Goal: Book appointment/travel/reservation

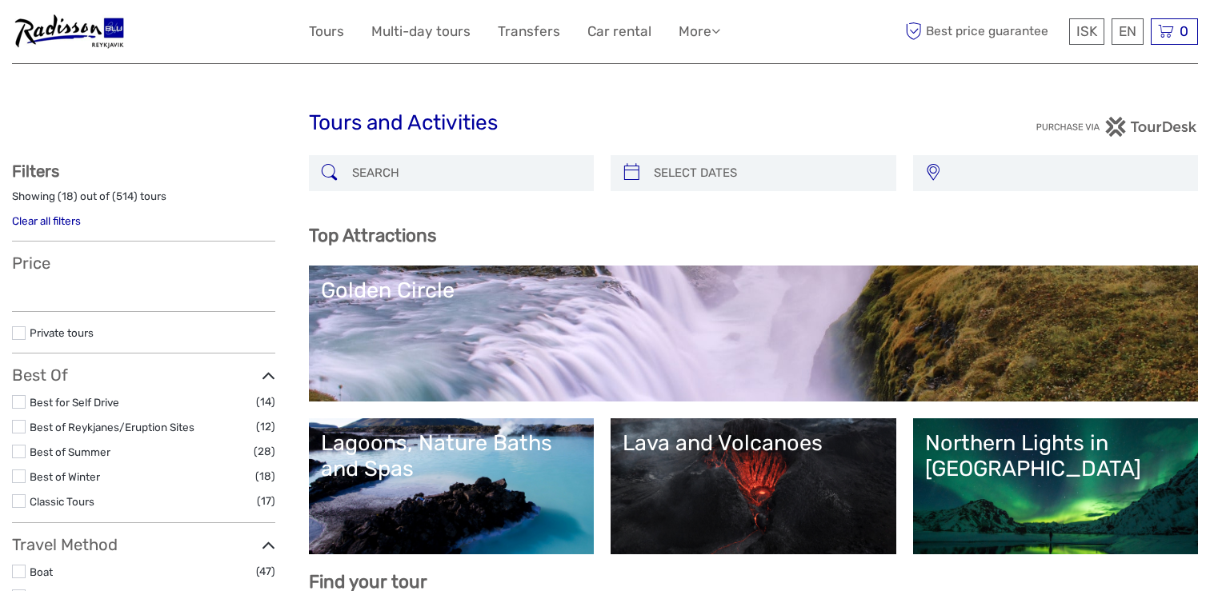
select select
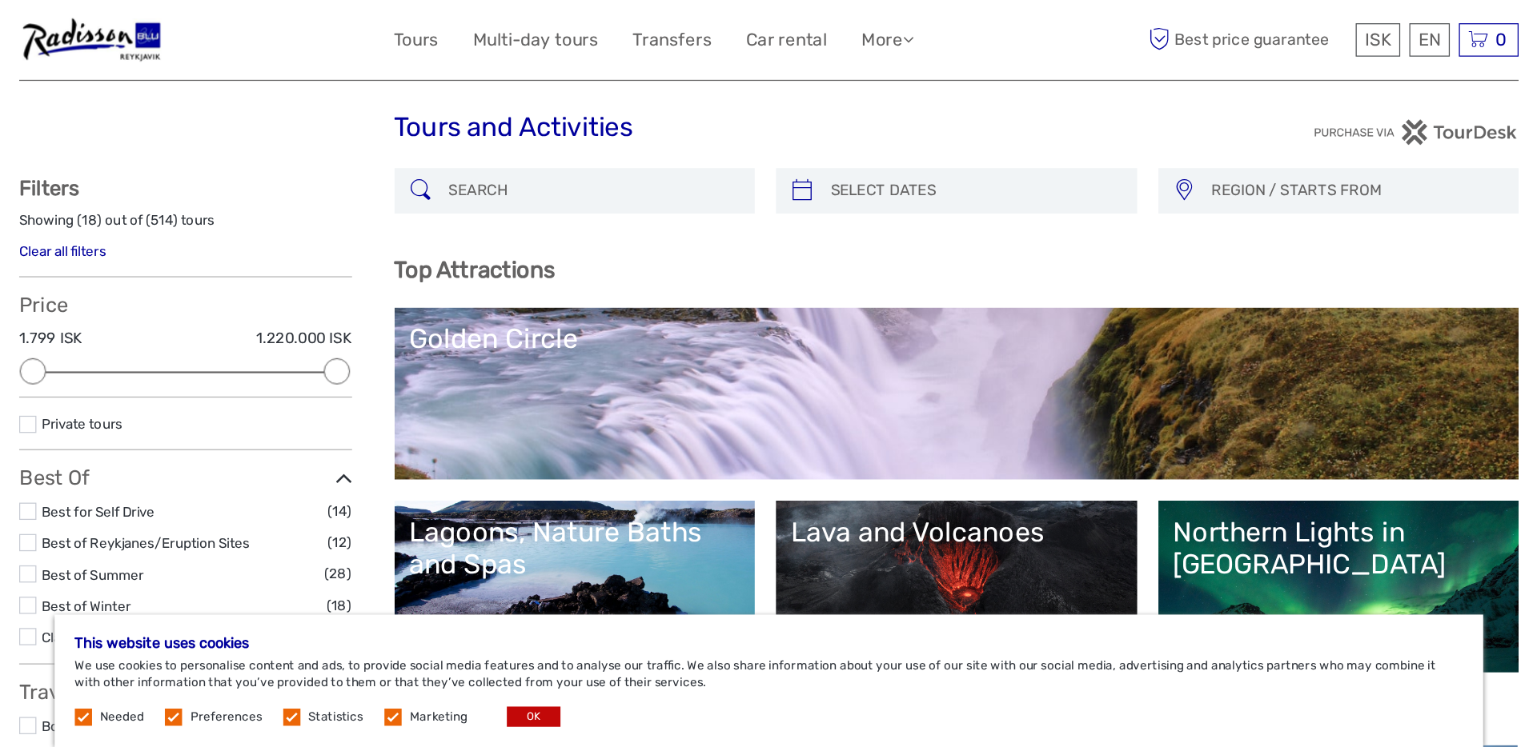
scroll to position [34, 0]
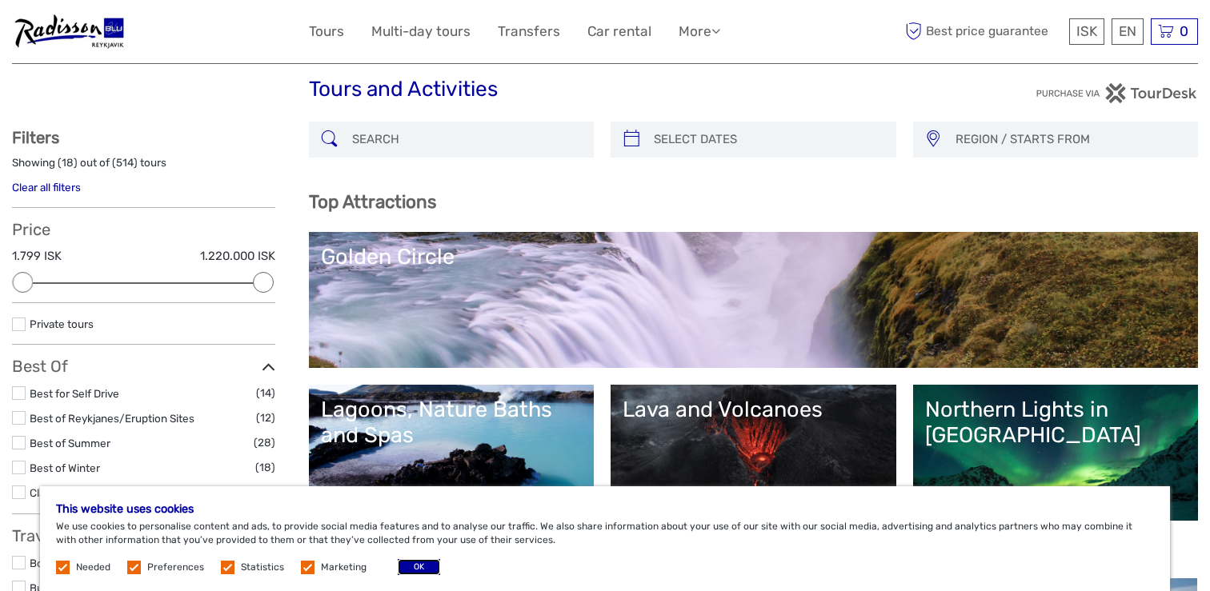
click at [398, 569] on button "OK" at bounding box center [419, 567] width 42 height 16
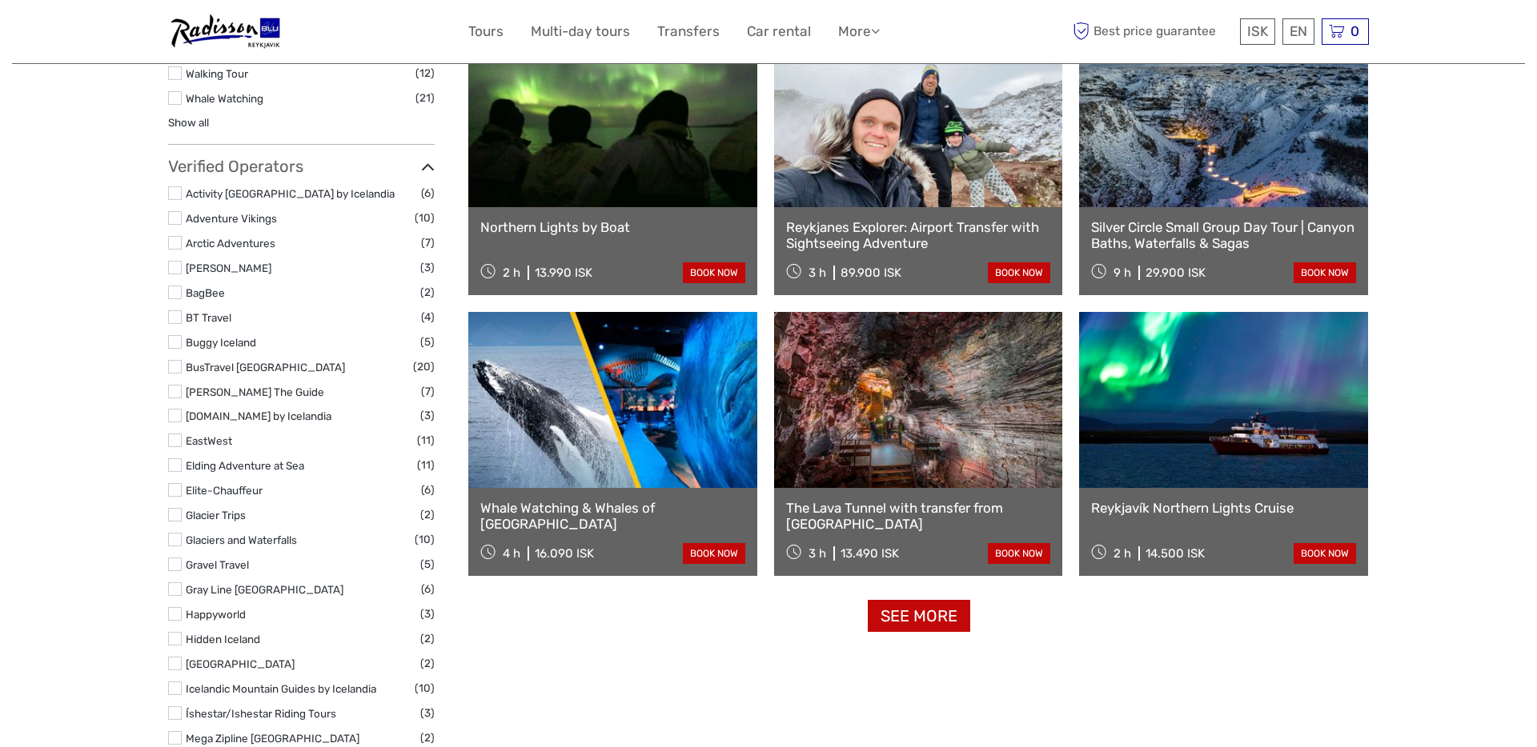
scroll to position [1706, 0]
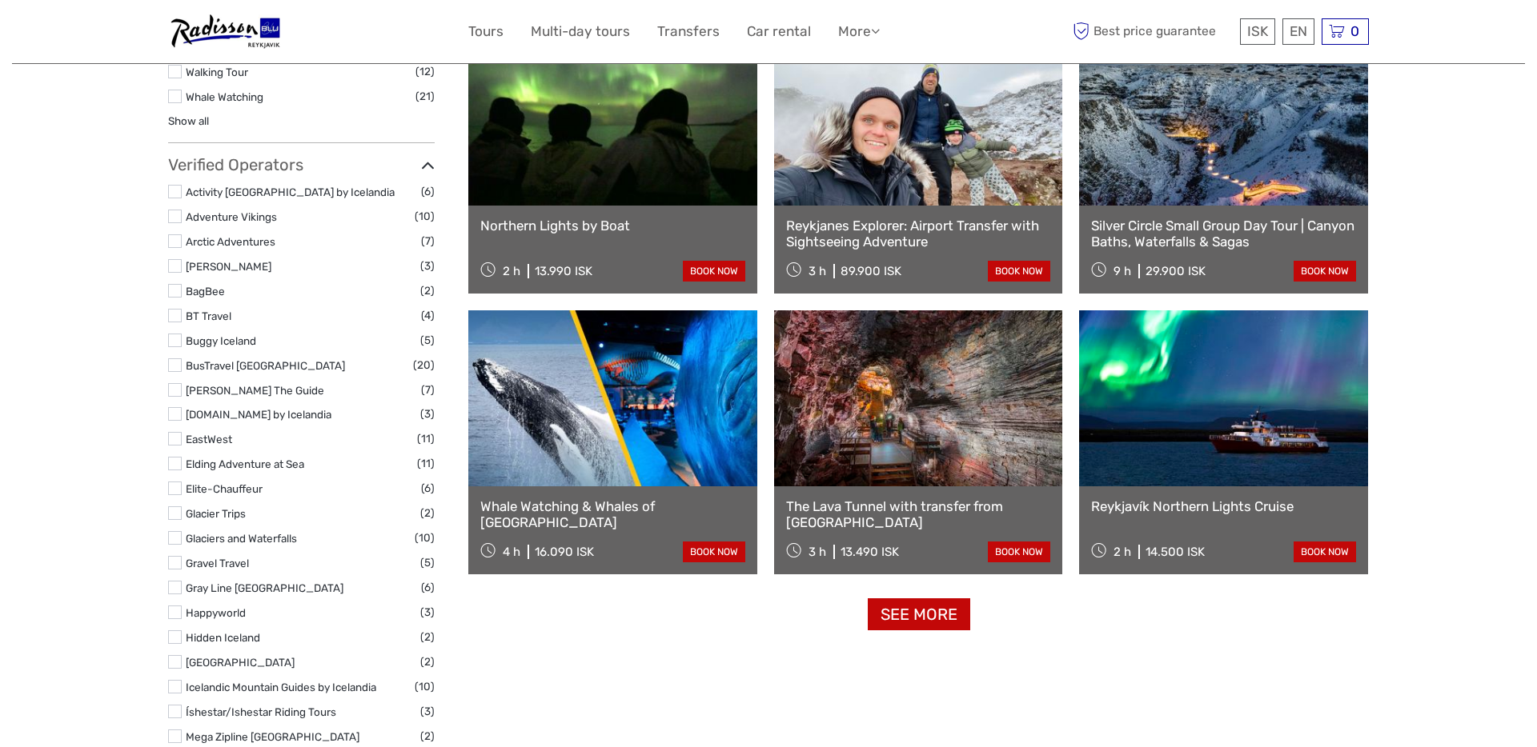
click at [930, 591] on link "See more" at bounding box center [919, 615] width 102 height 33
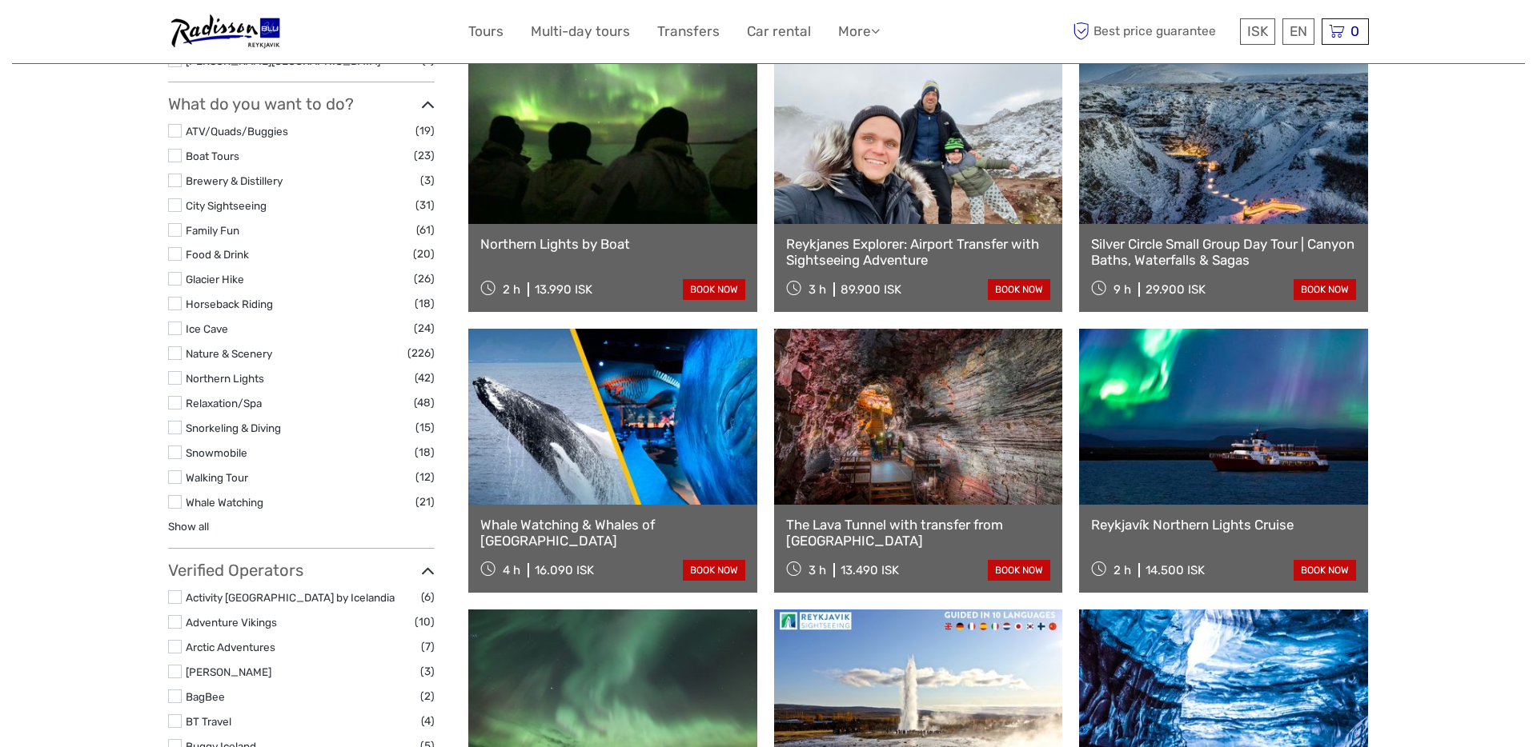
scroll to position [1345, 0]
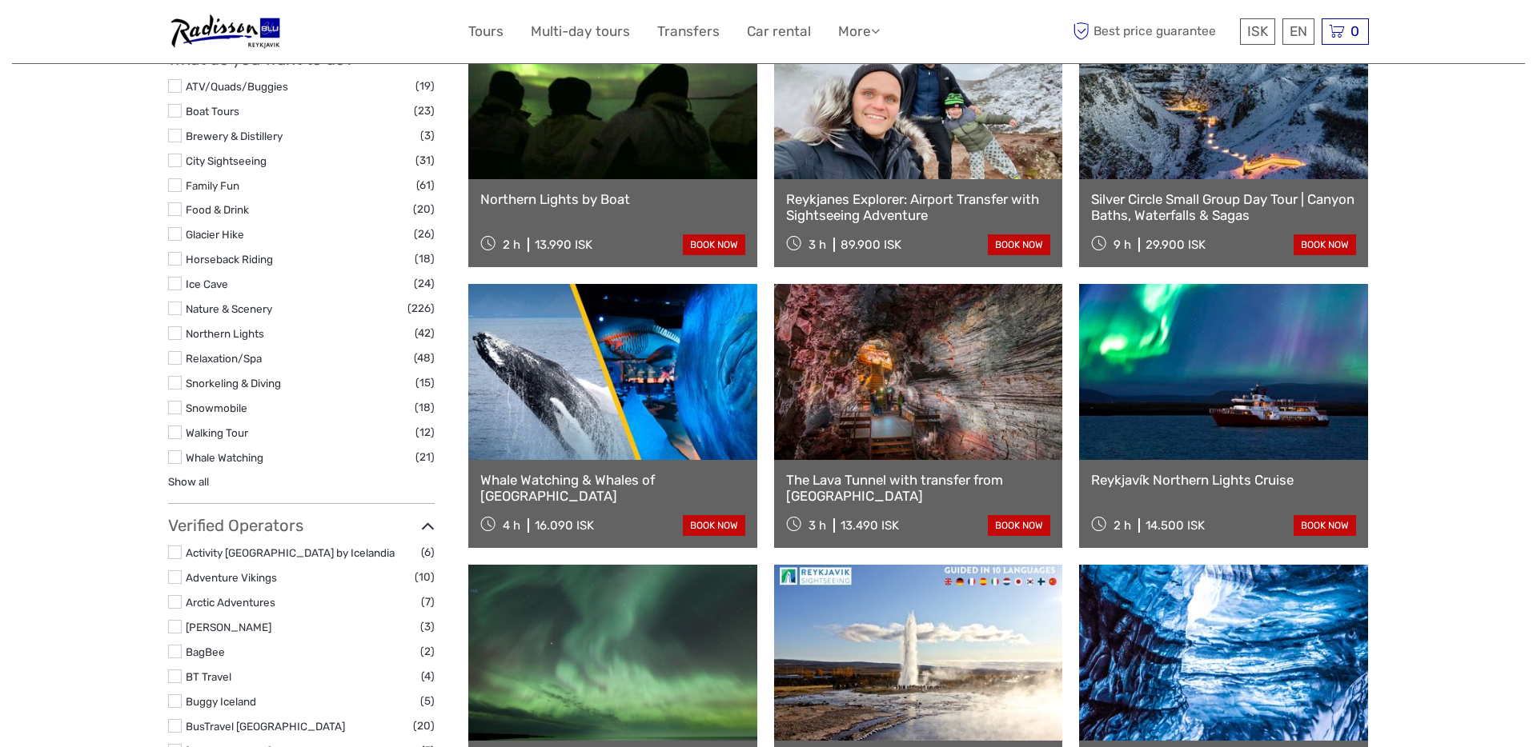
click at [865, 445] on link at bounding box center [918, 372] width 289 height 176
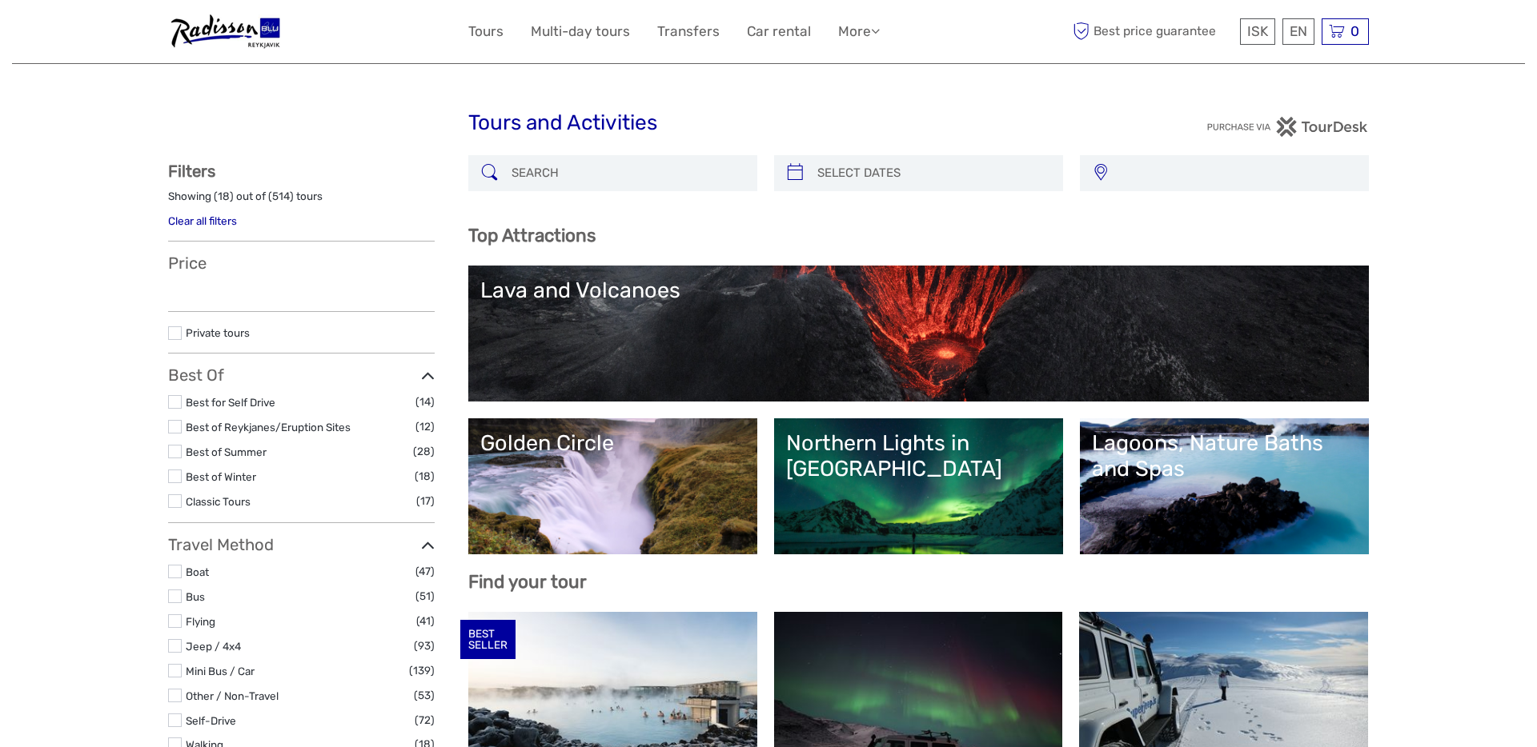
select select
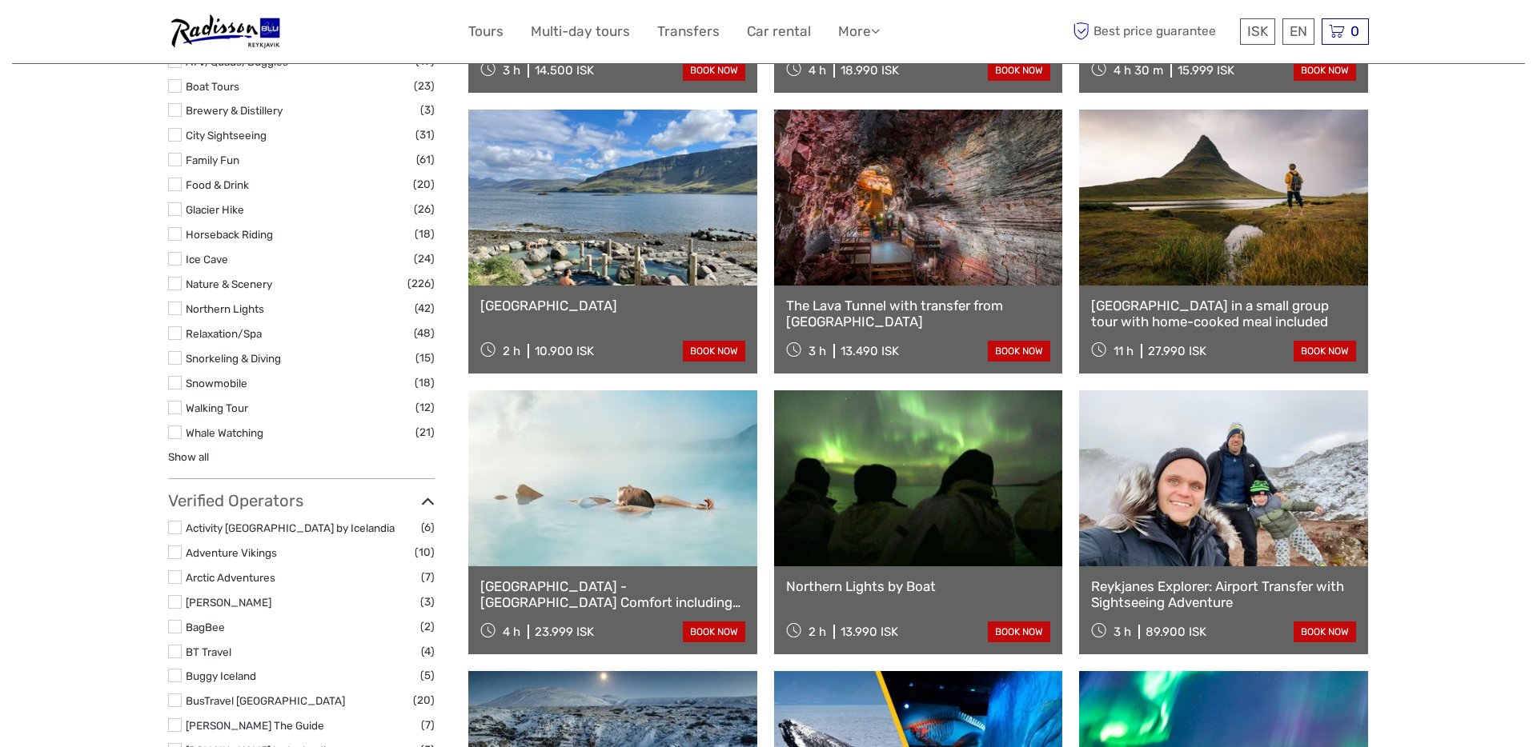
select select
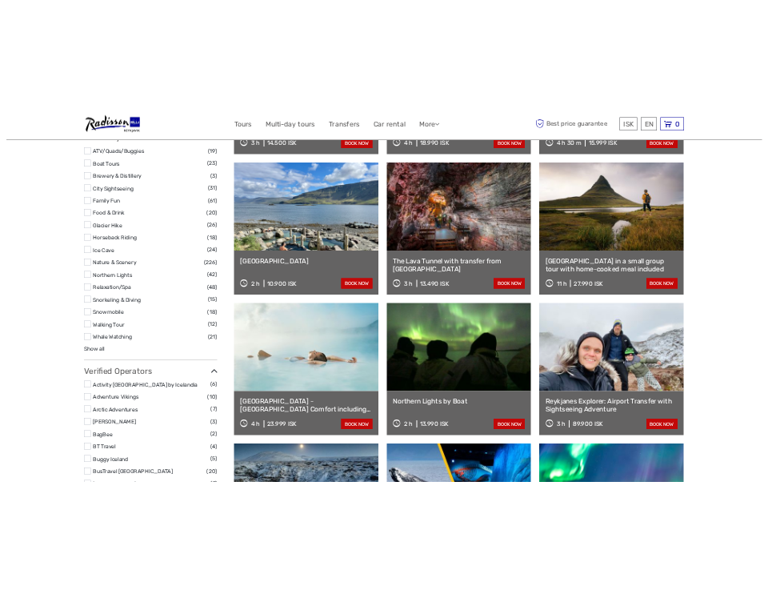
scroll to position [0, 0]
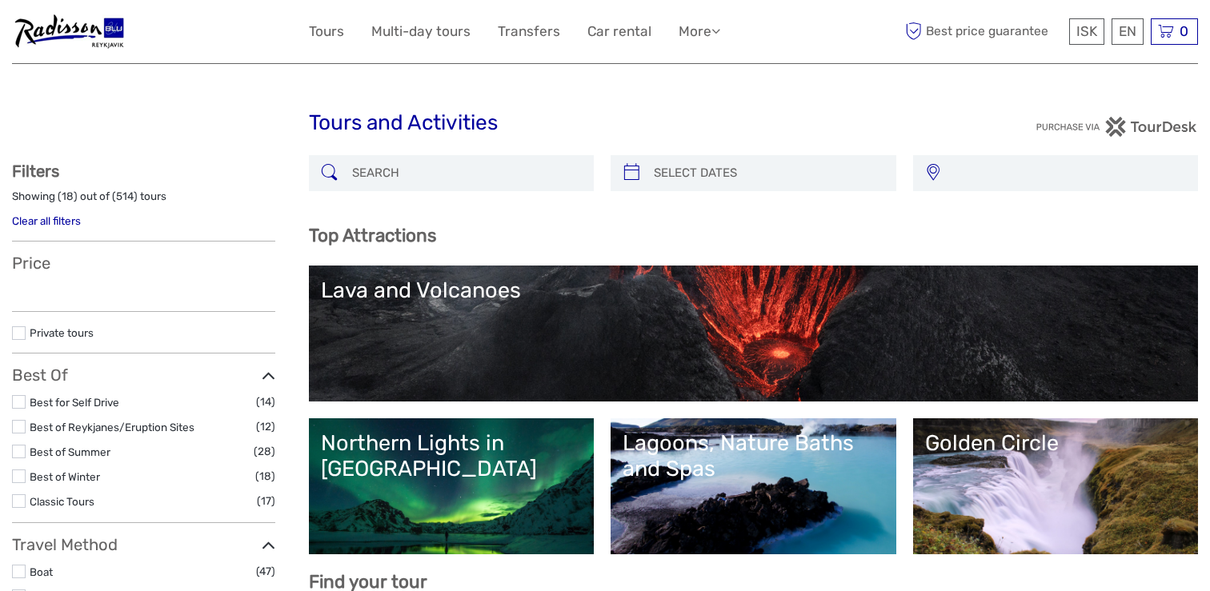
select select
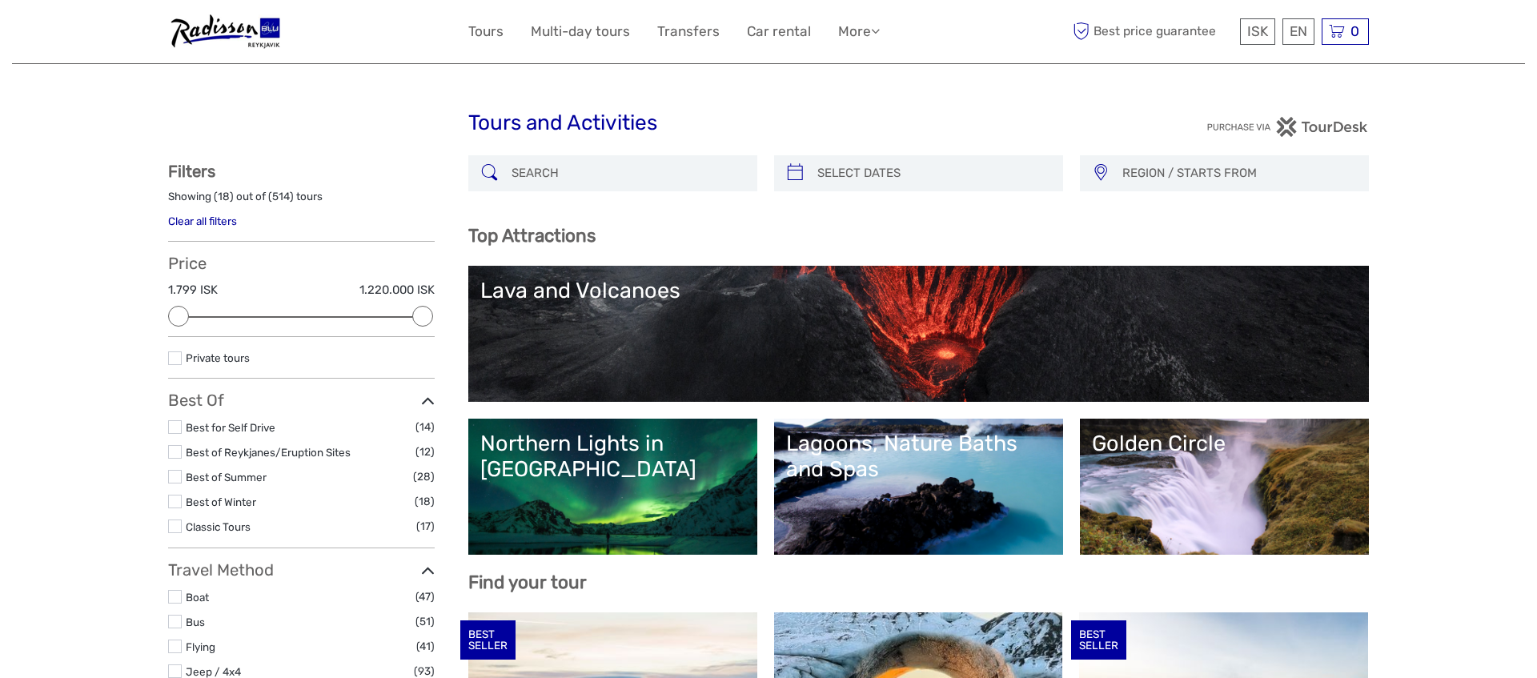
click at [934, 334] on link "Lava and Volcanoes" at bounding box center [918, 334] width 876 height 112
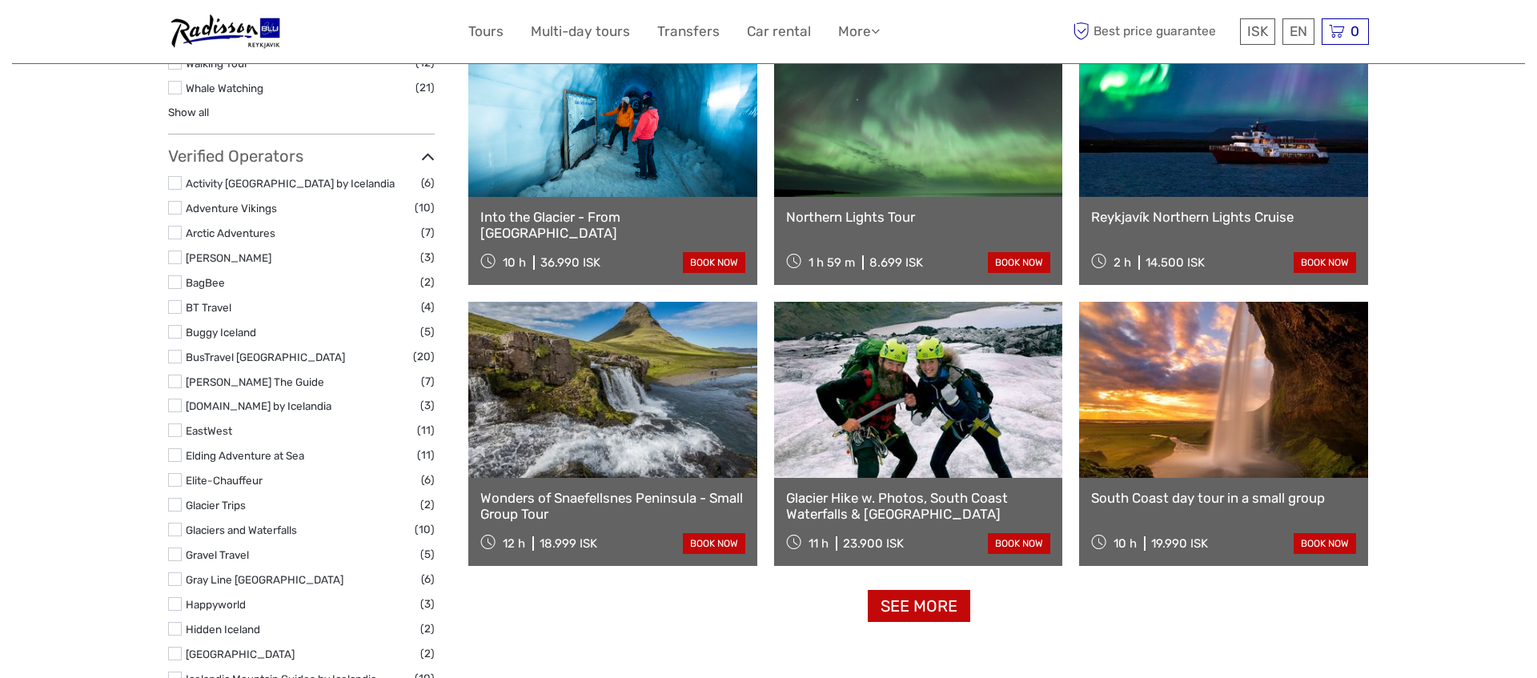
scroll to position [1738, 0]
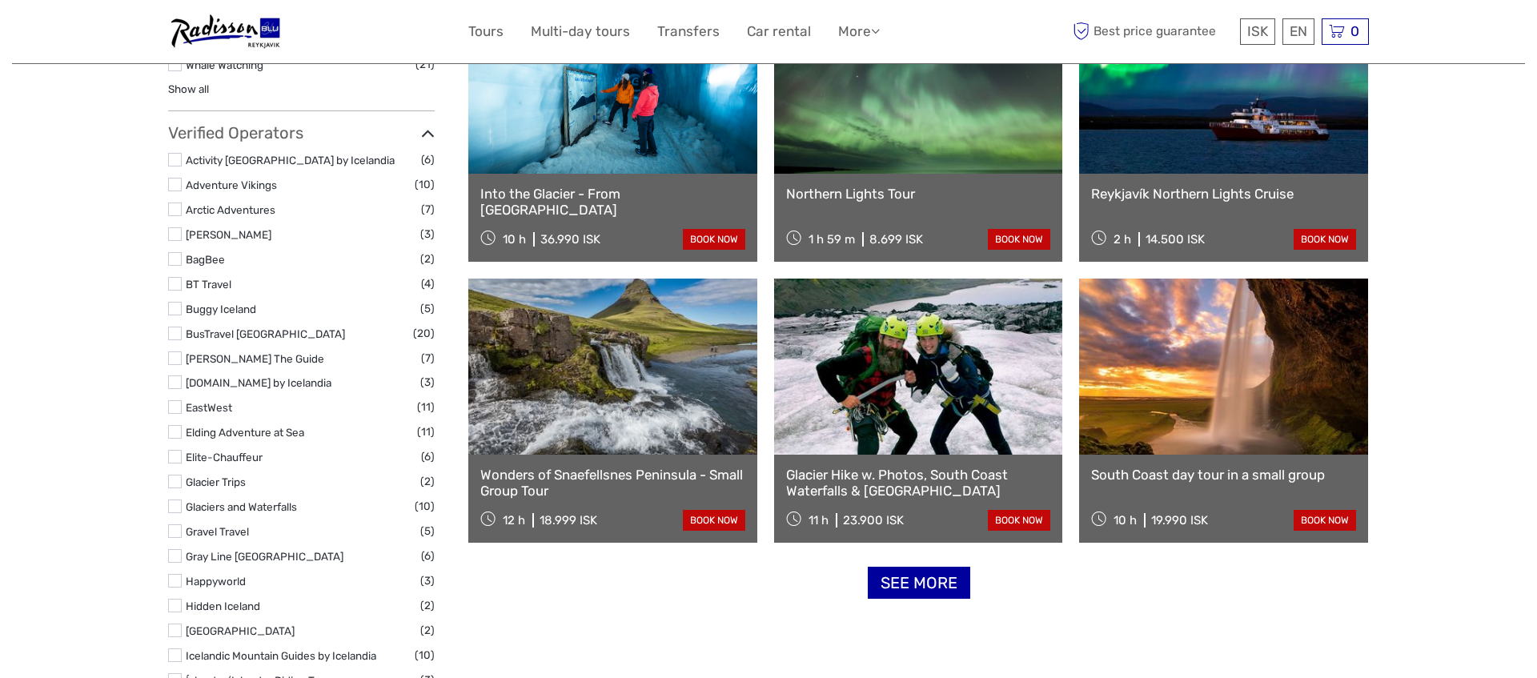
click at [912, 591] on link "See more" at bounding box center [919, 583] width 102 height 33
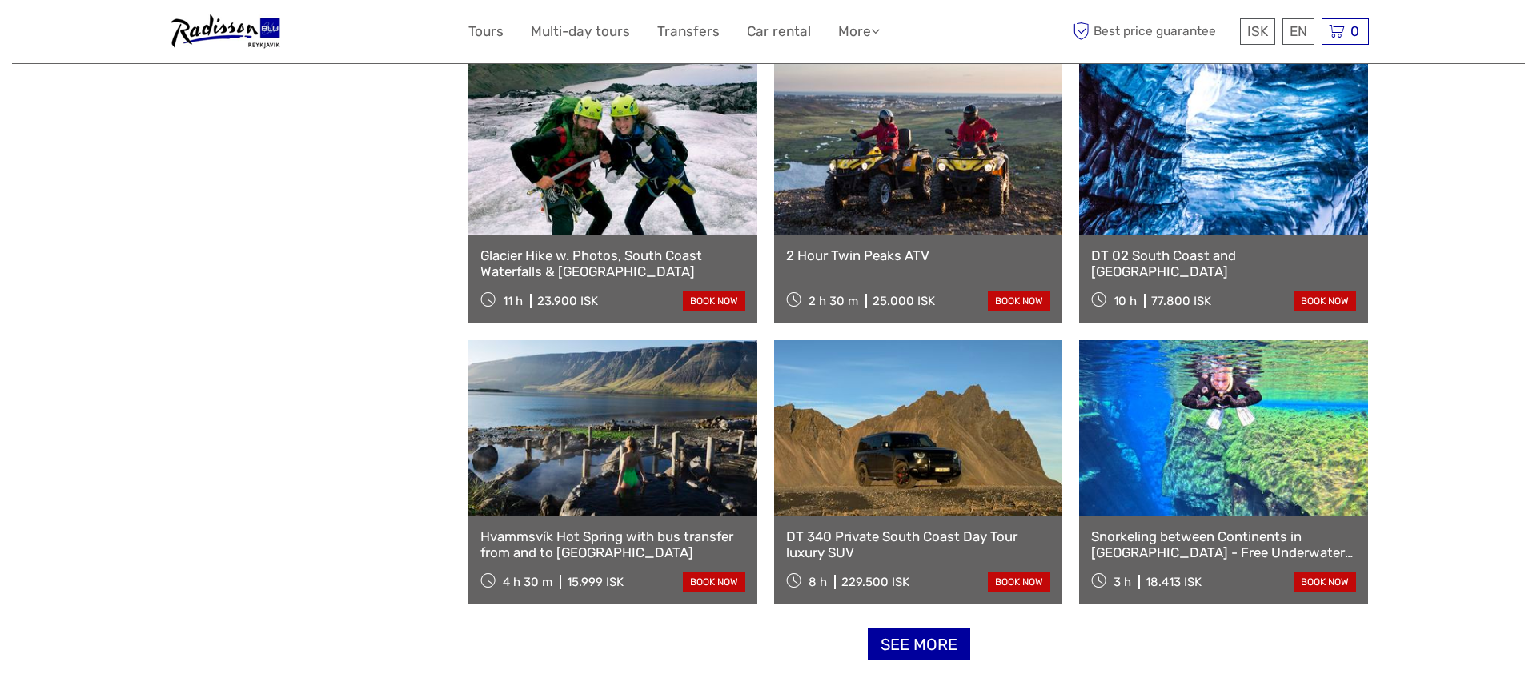
scroll to position [2976, 0]
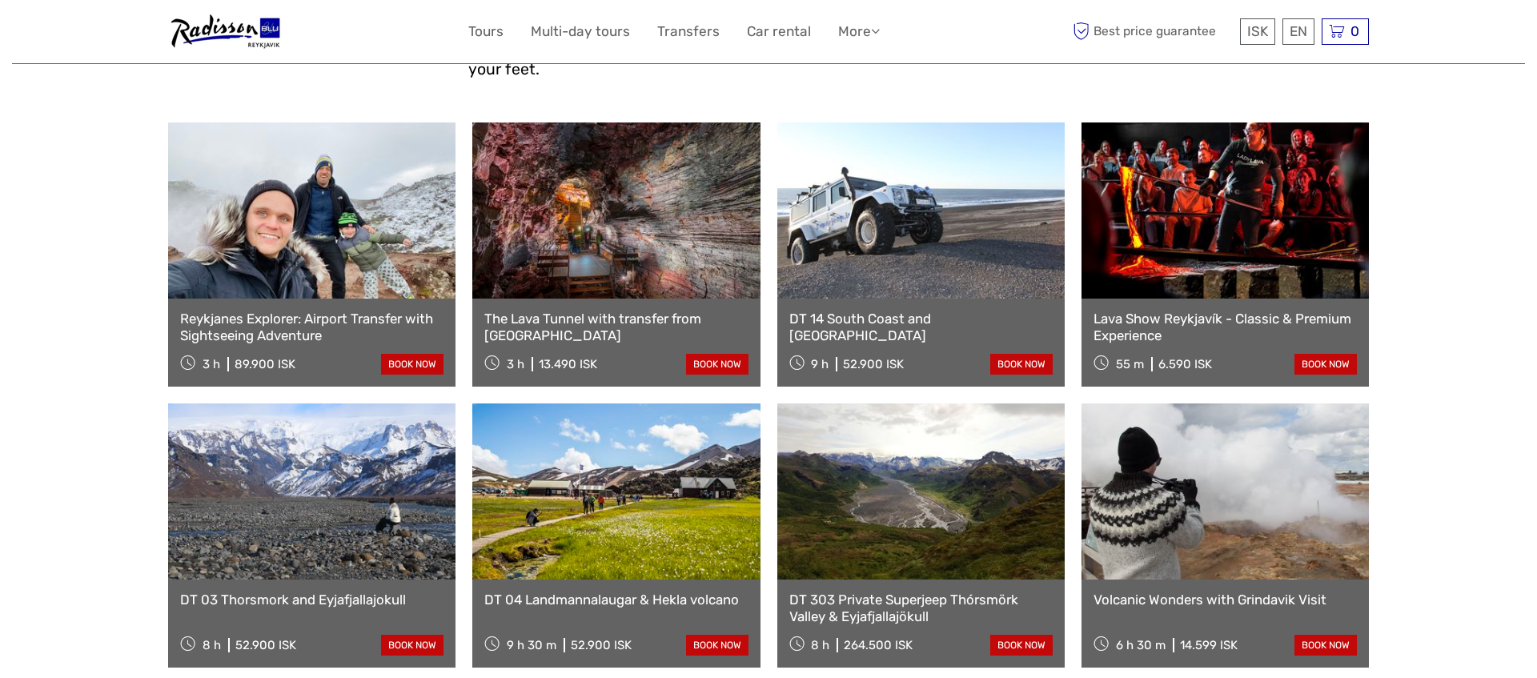
scroll to position [606, 0]
